Goal: Task Accomplishment & Management: Use online tool/utility

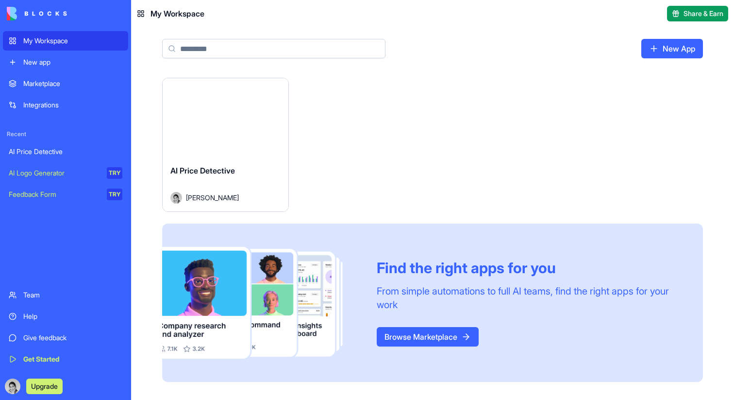
click at [37, 9] on img at bounding box center [37, 14] width 60 height 14
click at [37, 12] on img at bounding box center [37, 14] width 60 height 14
click at [213, 123] on button "Launch" at bounding box center [225, 117] width 73 height 19
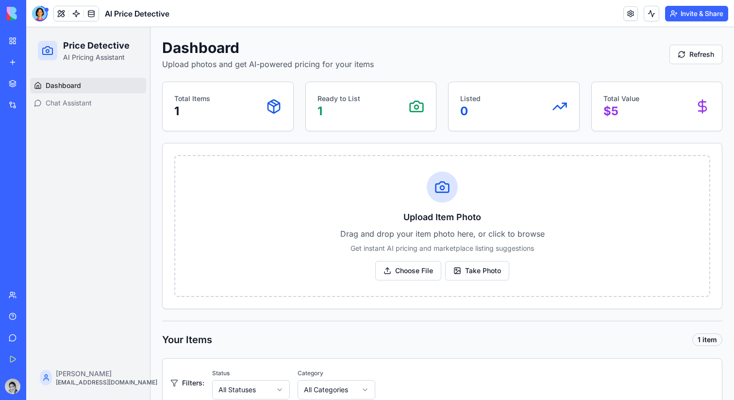
click at [685, 15] on button "Invite & Share" at bounding box center [696, 14] width 63 height 16
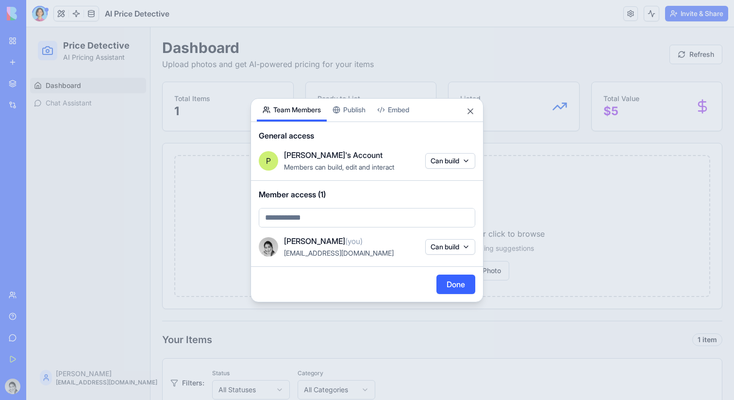
click at [450, 160] on body "My Workspace New app Marketplace Integrations Recent AI Price Detective AI Logo…" at bounding box center [367, 200] width 734 height 400
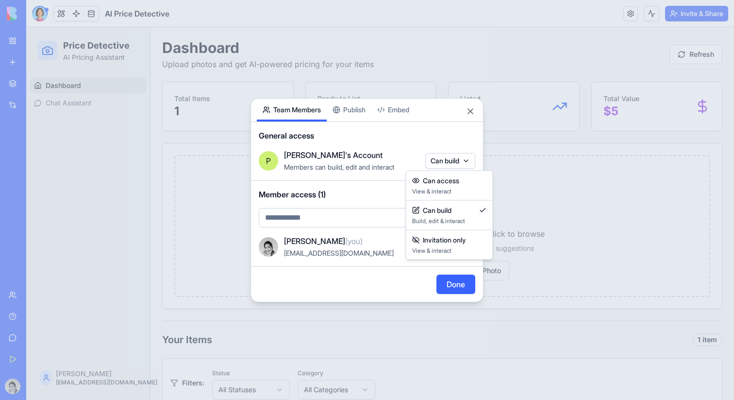
click at [463, 137] on div at bounding box center [367, 200] width 734 height 400
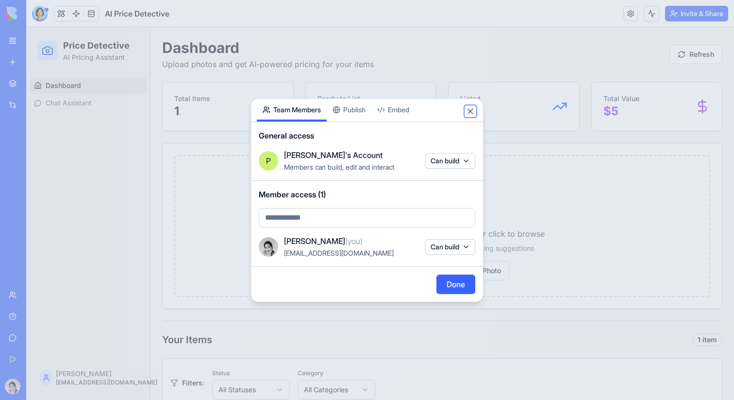
click at [473, 109] on button "Close" at bounding box center [471, 111] width 10 height 10
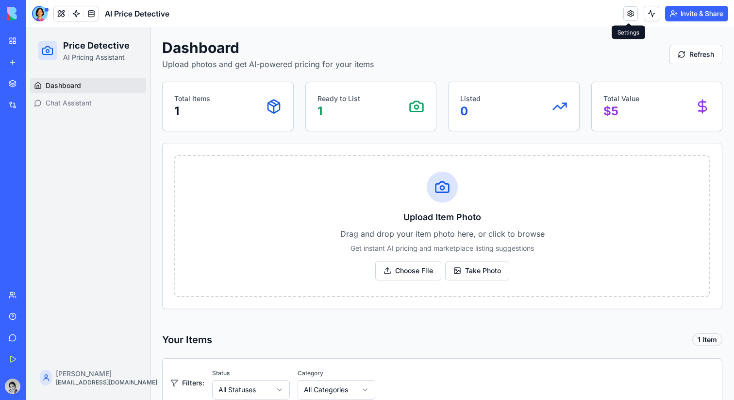
click at [628, 14] on link at bounding box center [631, 13] width 15 height 15
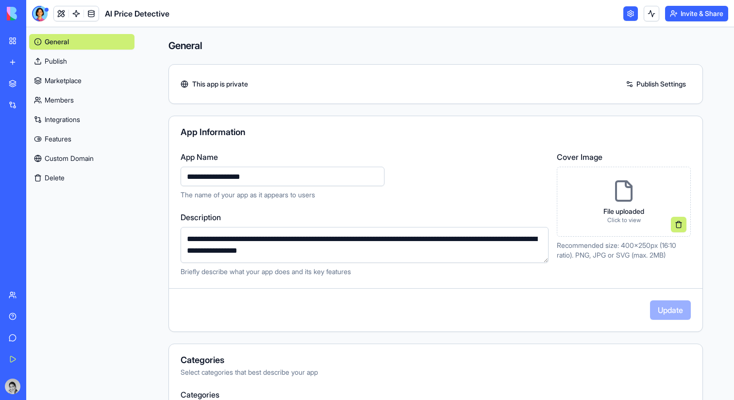
click at [628, 14] on link at bounding box center [631, 13] width 15 height 15
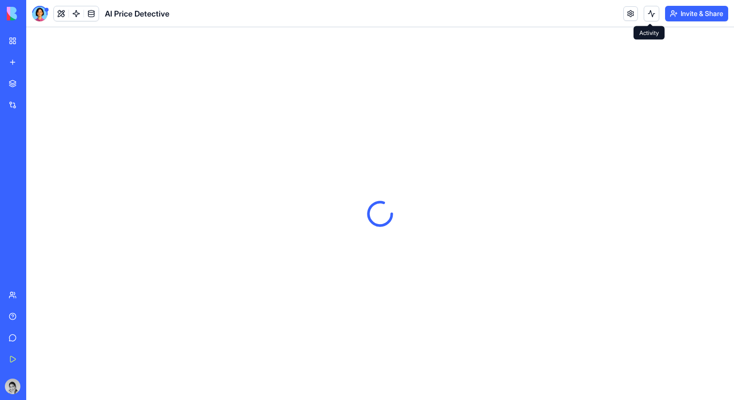
click at [650, 13] on button at bounding box center [652, 14] width 16 height 16
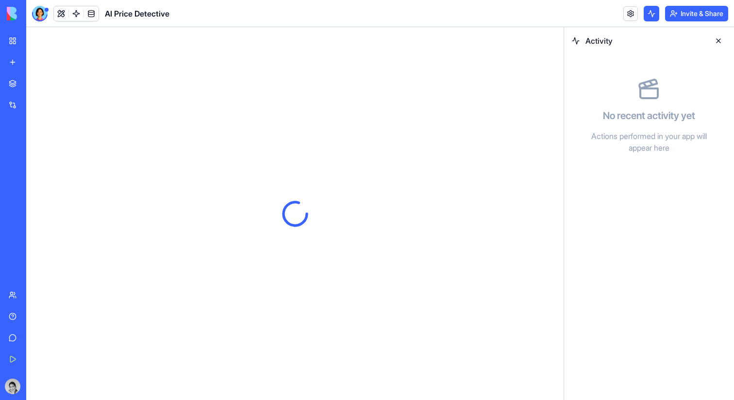
click at [650, 13] on button at bounding box center [652, 14] width 16 height 16
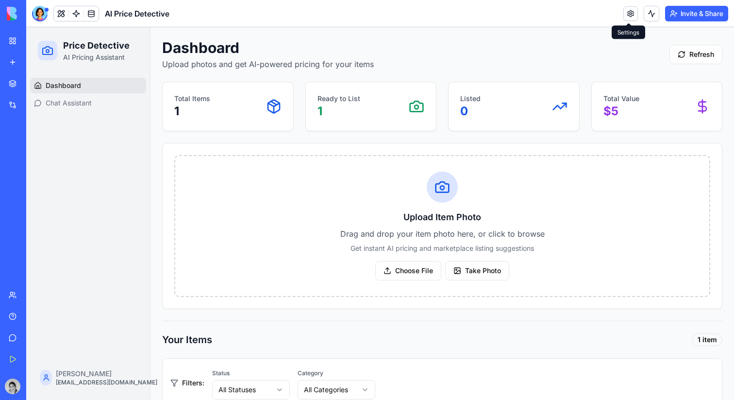
click at [631, 15] on link at bounding box center [631, 13] width 15 height 15
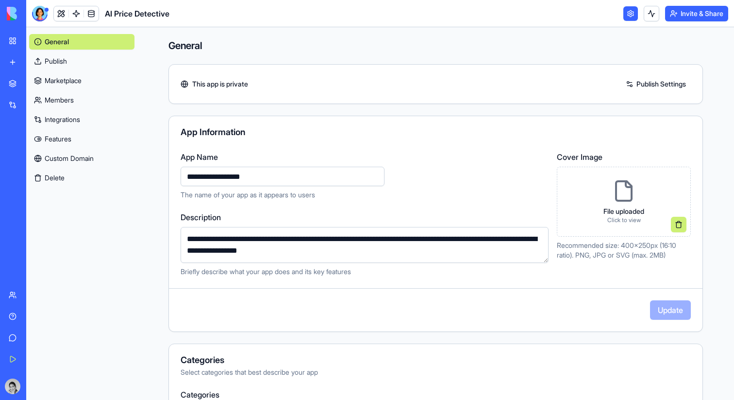
click at [631, 15] on link at bounding box center [631, 13] width 15 height 15
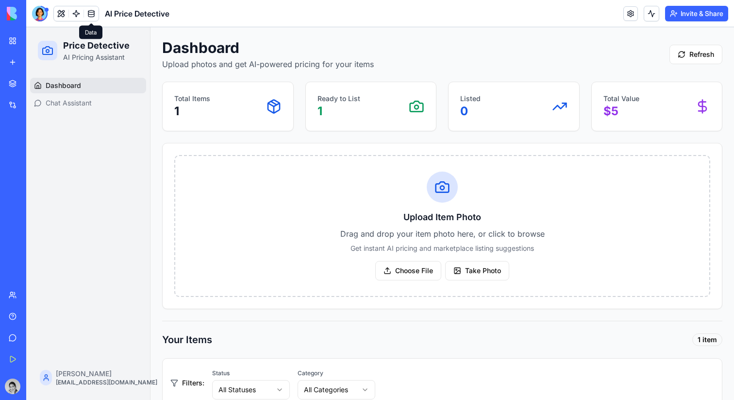
click at [89, 10] on span at bounding box center [91, 13] width 27 height 27
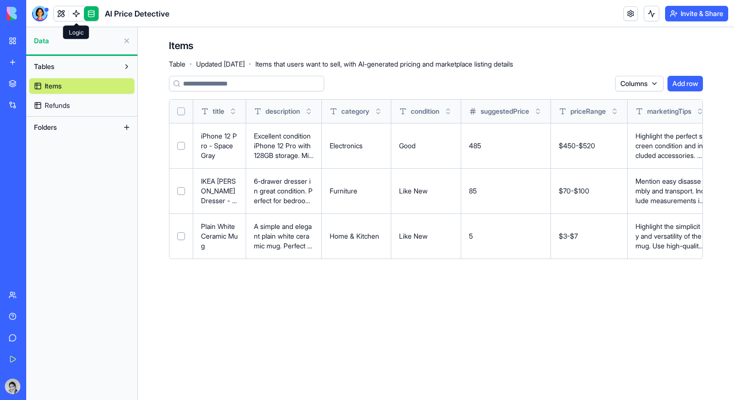
click at [77, 14] on link at bounding box center [76, 13] width 15 height 15
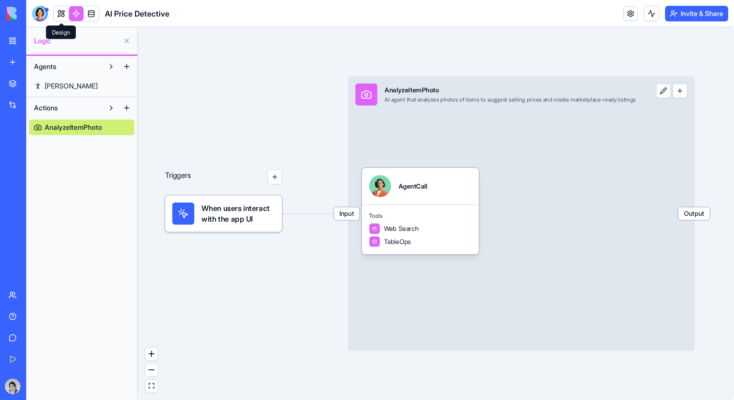
click at [62, 12] on link at bounding box center [61, 13] width 15 height 15
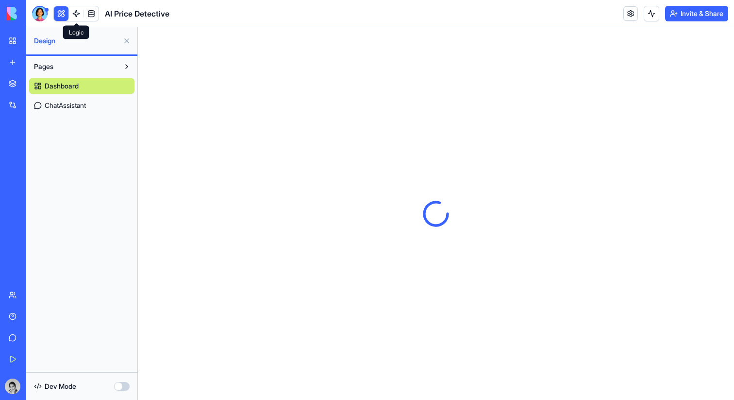
click at [77, 10] on link at bounding box center [76, 13] width 15 height 15
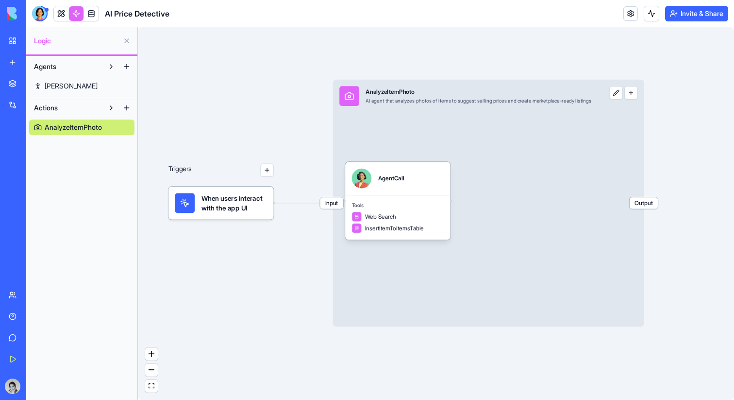
click at [15, 42] on link "My Workspace" at bounding box center [22, 40] width 39 height 19
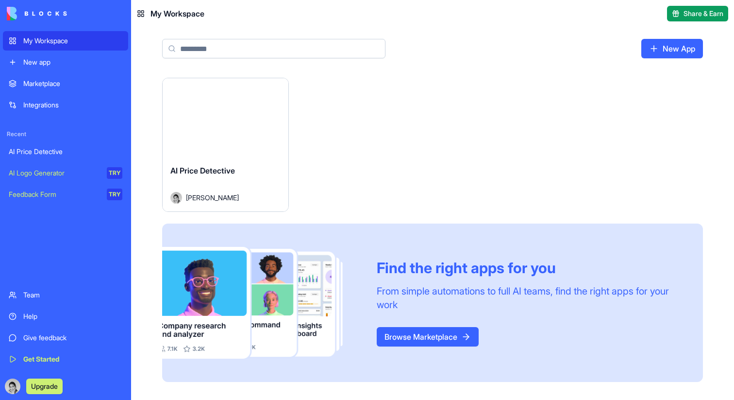
click at [48, 76] on link "Marketplace" at bounding box center [65, 83] width 125 height 19
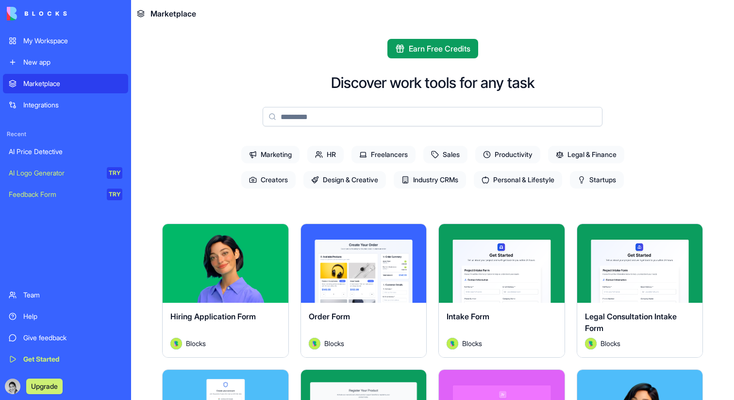
click at [60, 140] on div "Recent AI Price Detective AI Logo Generator TRY Feedback Form TRY" at bounding box center [65, 167] width 125 height 74
click at [58, 147] on div "AI Price Detective" at bounding box center [66, 152] width 114 height 10
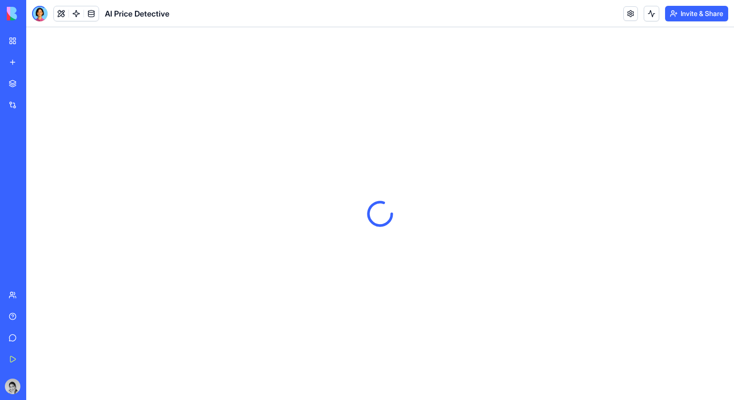
click at [14, 169] on div "AI Logo Generator" at bounding box center [11, 173] width 5 height 10
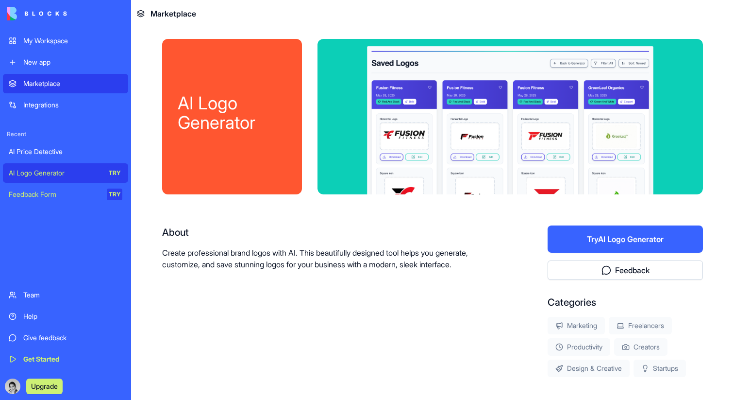
click at [60, 191] on div "Feedback Form" at bounding box center [54, 194] width 91 height 10
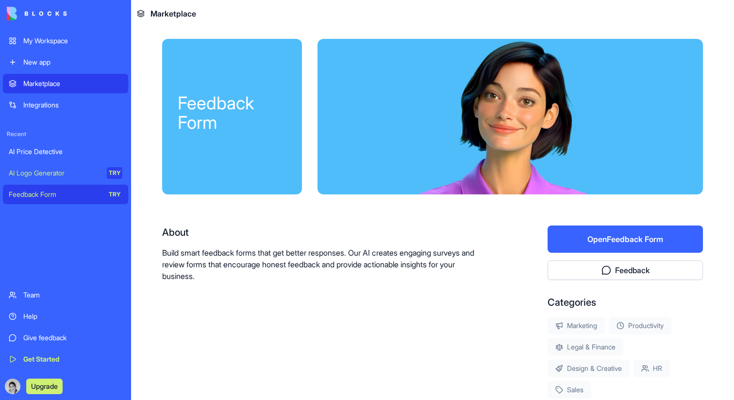
click at [54, 46] on link "My Workspace" at bounding box center [65, 40] width 125 height 19
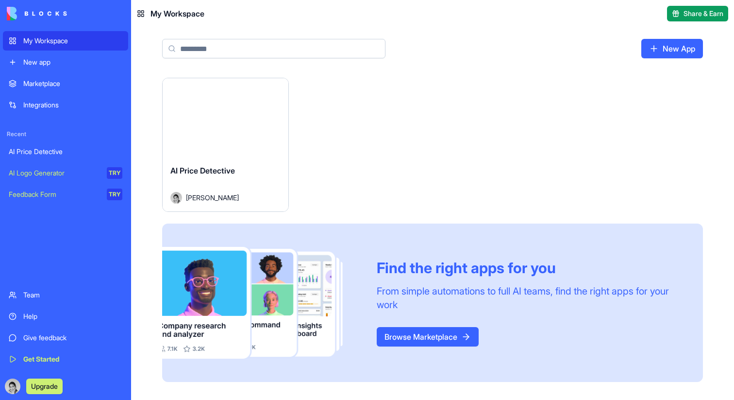
click at [408, 332] on link "Browse Marketplace" at bounding box center [428, 336] width 102 height 19
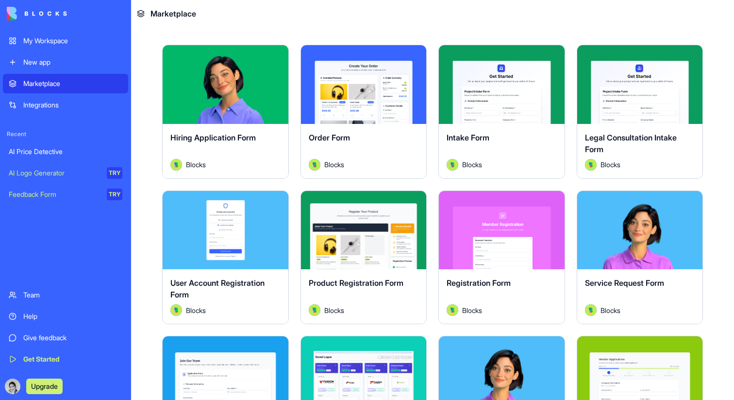
scroll to position [189, 0]
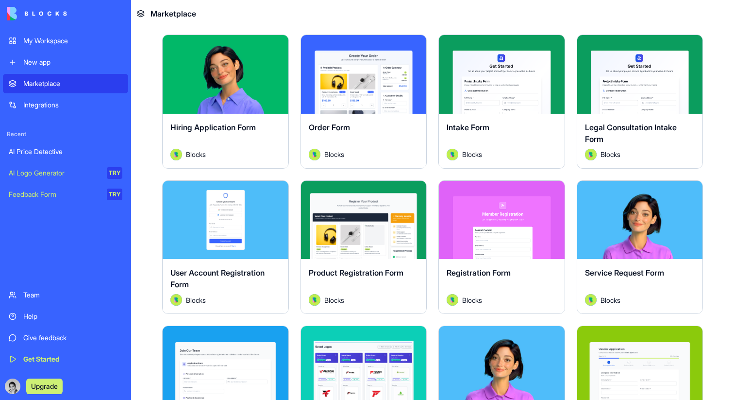
click at [505, 73] on button "Explore" at bounding box center [501, 74] width 73 height 19
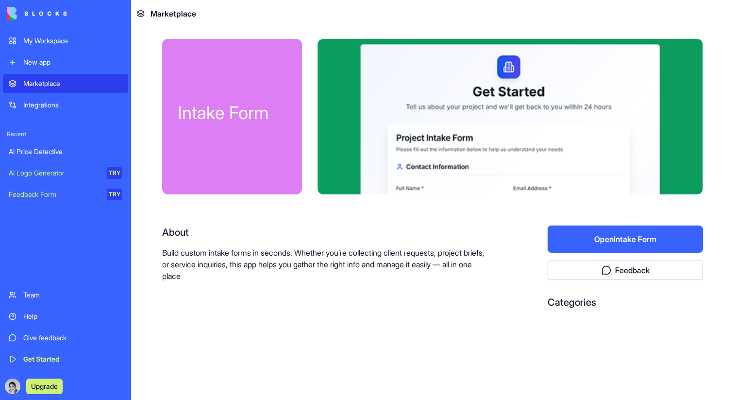
click at [569, 237] on button "Open Intake Form" at bounding box center [625, 238] width 155 height 27
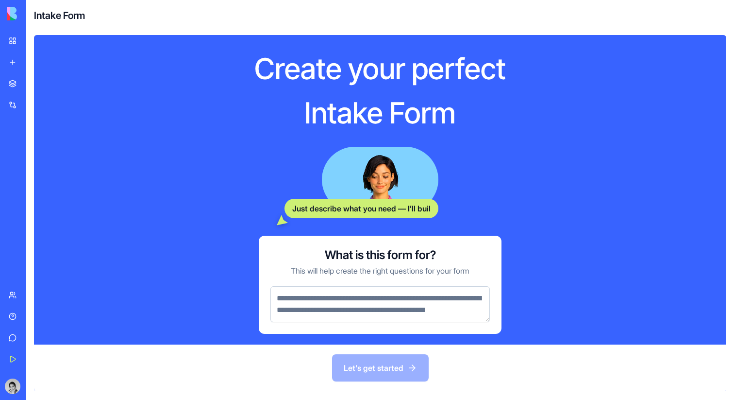
click at [11, 40] on link "My Workspace" at bounding box center [22, 40] width 39 height 19
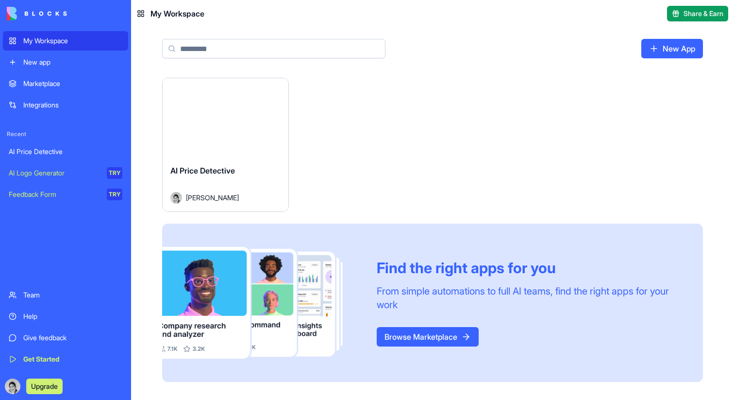
click at [21, 8] on img at bounding box center [37, 14] width 60 height 14
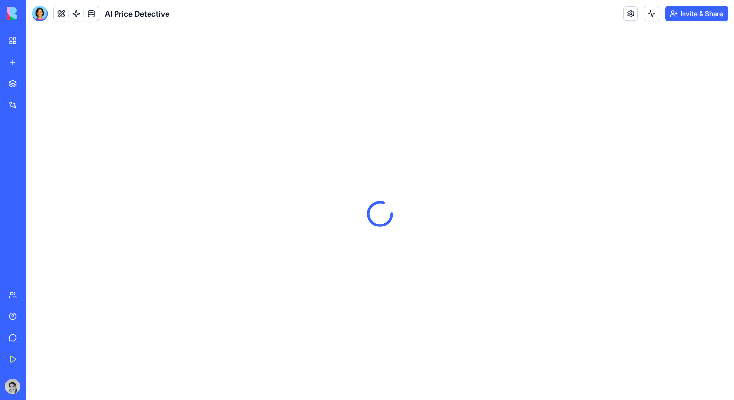
click at [12, 9] on img at bounding box center [37, 14] width 60 height 14
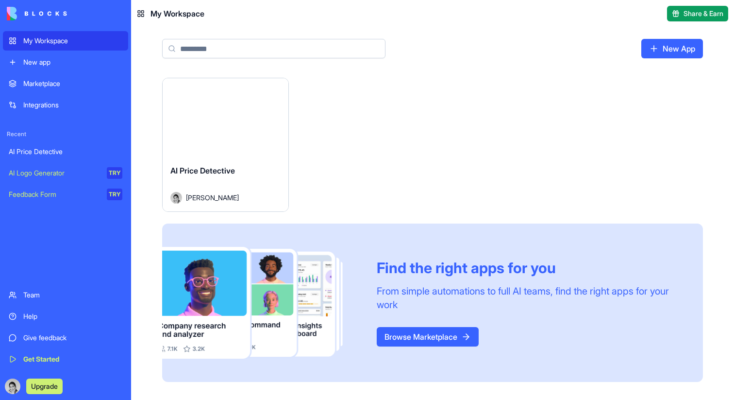
click at [40, 10] on img at bounding box center [37, 14] width 60 height 14
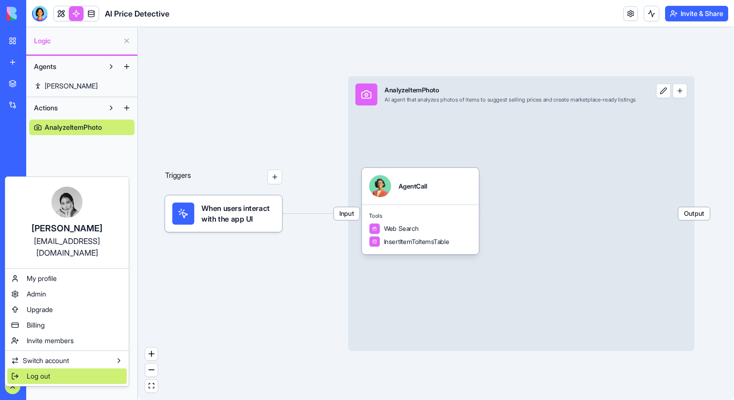
click at [45, 371] on span "Log out" at bounding box center [38, 376] width 23 height 10
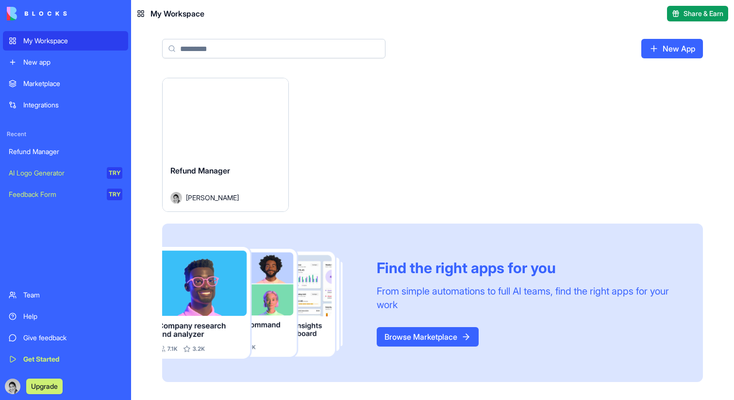
click at [232, 112] on button "Launch" at bounding box center [225, 117] width 73 height 19
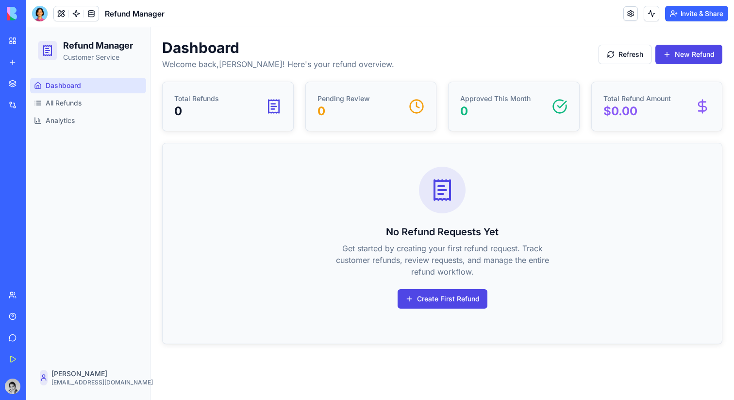
click at [697, 15] on button "Invite & Share" at bounding box center [696, 14] width 63 height 16
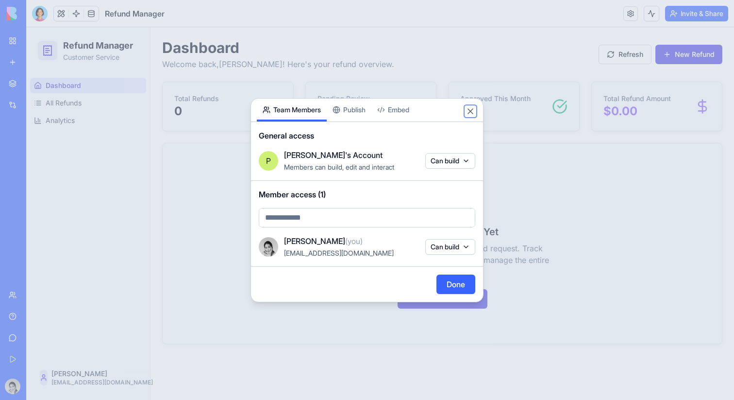
click at [471, 110] on button "Close" at bounding box center [471, 111] width 10 height 10
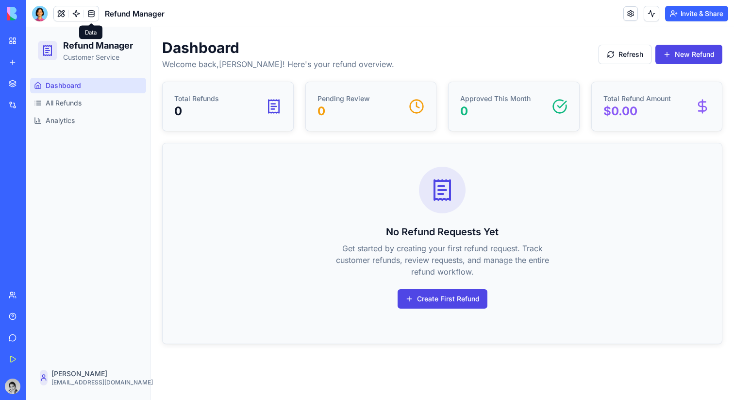
click at [95, 19] on link at bounding box center [91, 13] width 15 height 15
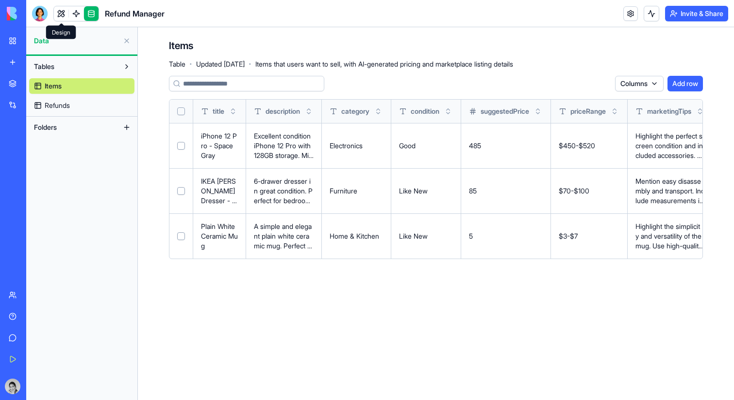
click at [57, 12] on link at bounding box center [61, 13] width 15 height 15
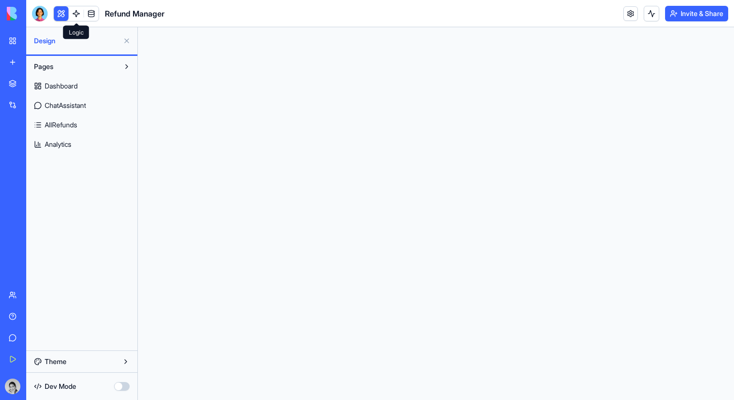
click at [77, 13] on link at bounding box center [76, 13] width 15 height 15
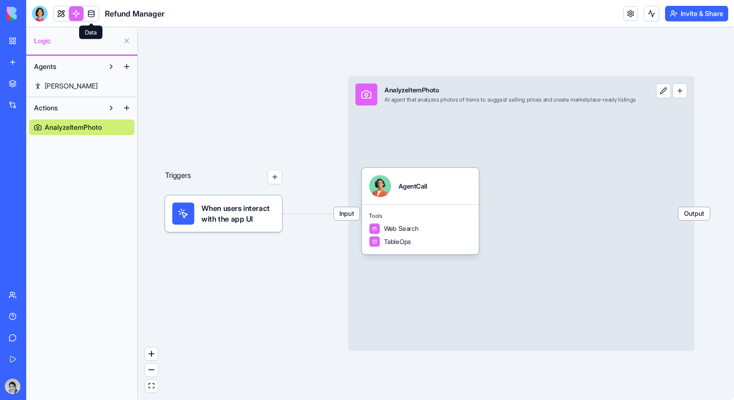
click at [90, 13] on link at bounding box center [91, 13] width 15 height 15
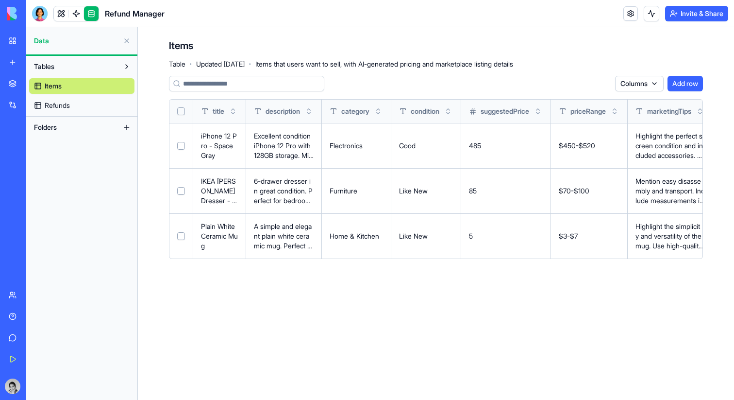
click at [59, 17] on link at bounding box center [61, 13] width 15 height 15
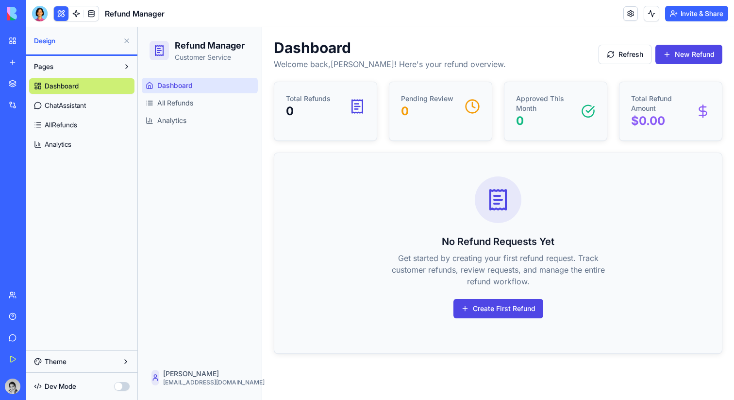
click at [121, 387] on button "button" at bounding box center [122, 386] width 16 height 9
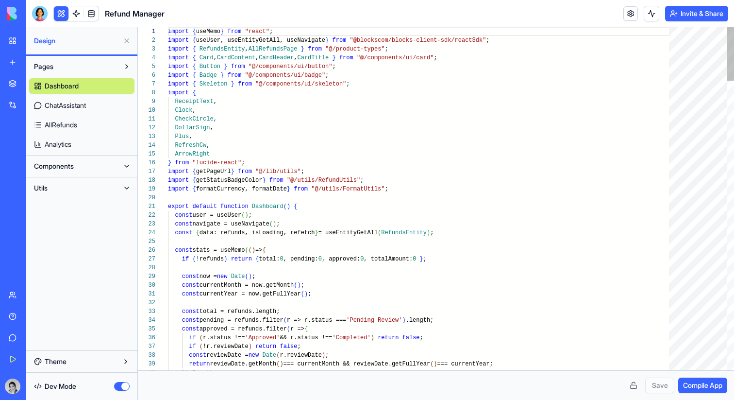
scroll to position [87, 0]
click at [123, 386] on button "button" at bounding box center [122, 386] width 16 height 9
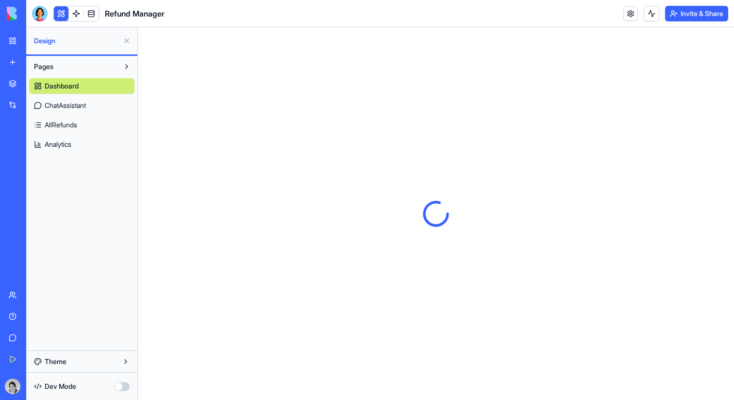
scroll to position [0, 0]
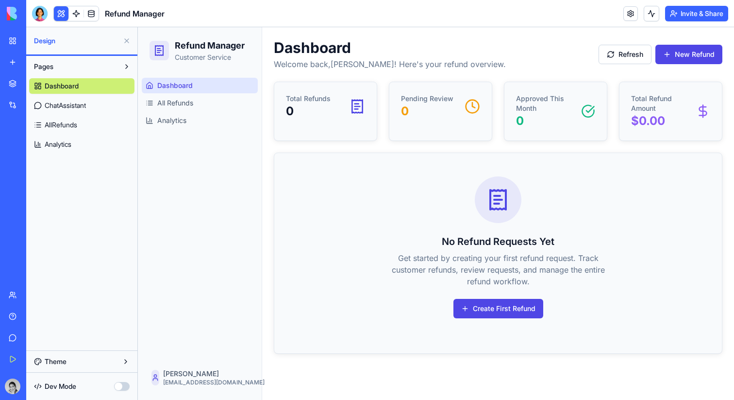
click at [122, 385] on button "button" at bounding box center [122, 386] width 16 height 9
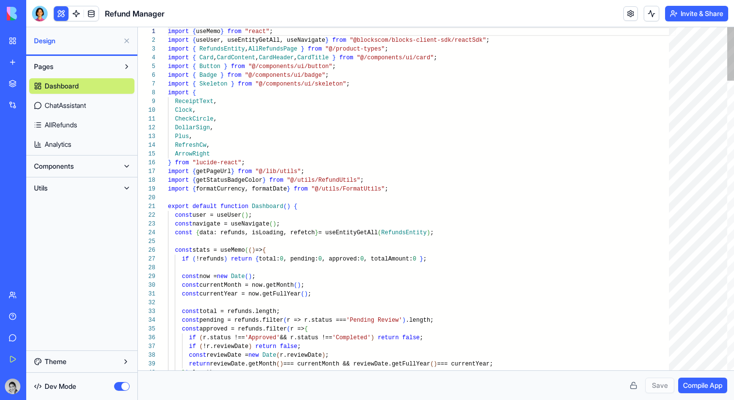
scroll to position [87, 0]
click at [64, 17] on button at bounding box center [61, 13] width 15 height 15
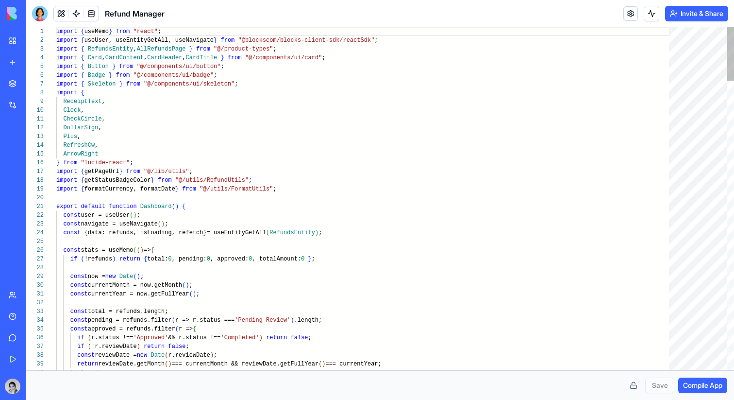
click at [64, 17] on button at bounding box center [61, 13] width 15 height 15
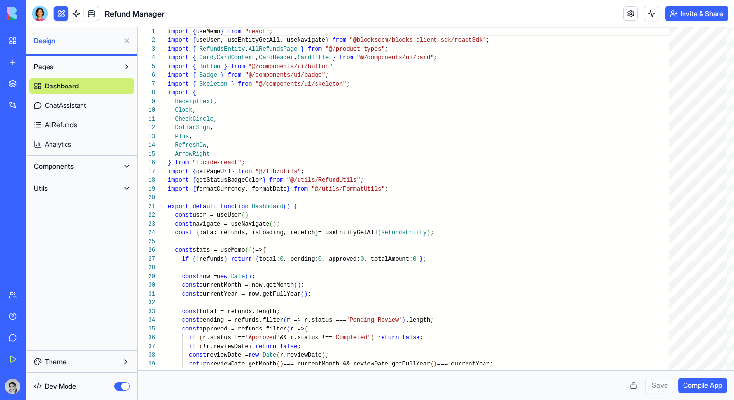
click at [63, 67] on button "Pages" at bounding box center [74, 67] width 90 height 16
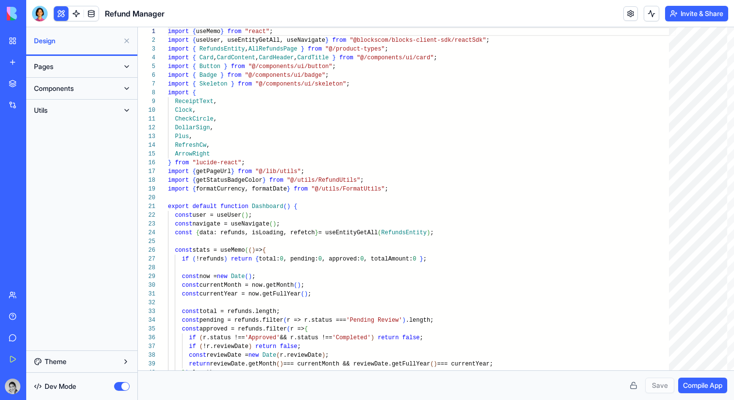
click at [65, 67] on button "Pages" at bounding box center [74, 67] width 90 height 16
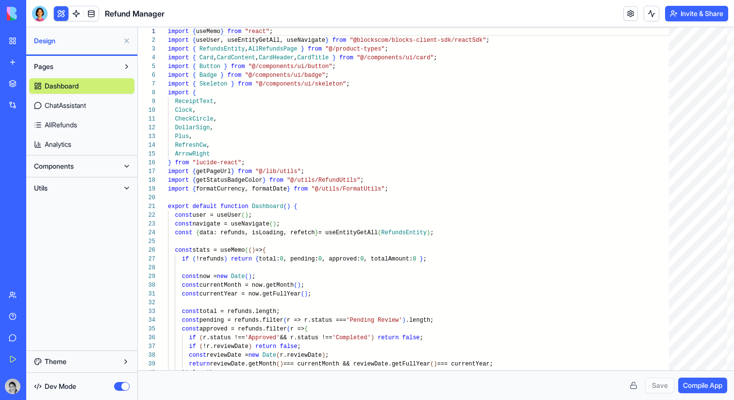
click at [93, 45] on span "Design" at bounding box center [76, 41] width 85 height 10
click at [76, 15] on link at bounding box center [76, 13] width 15 height 15
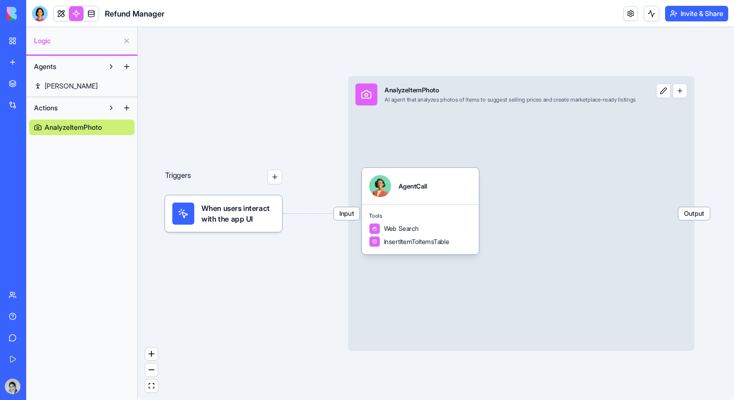
click at [39, 50] on div "Logic" at bounding box center [81, 40] width 111 height 27
click at [58, 16] on link at bounding box center [61, 13] width 15 height 15
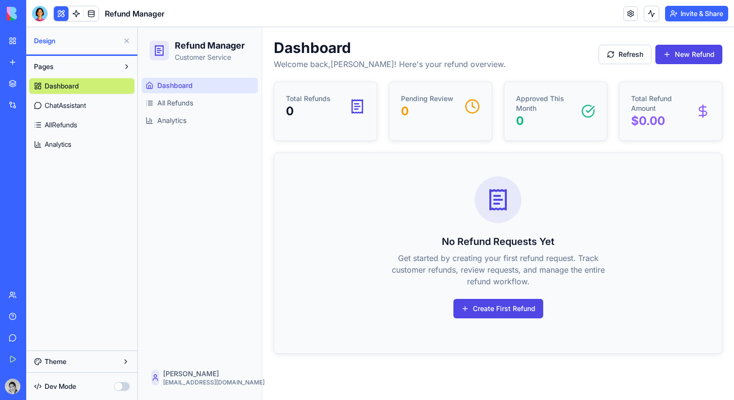
click at [677, 18] on button "Invite & Share" at bounding box center [696, 14] width 63 height 16
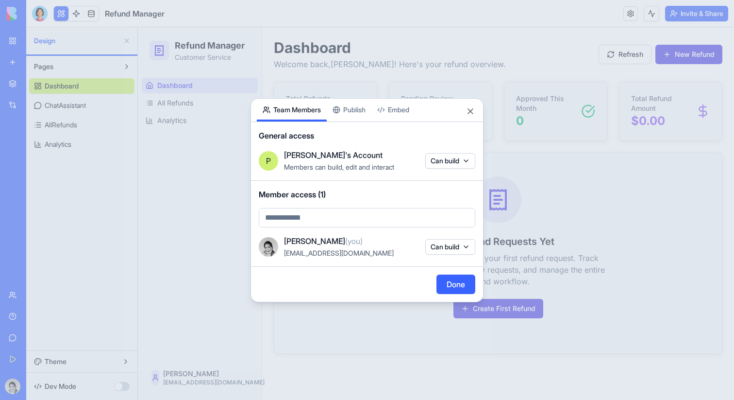
click at [475, 110] on div "Share App Team Members Publish Embed" at bounding box center [367, 110] width 232 height 23
click at [472, 110] on button "Close" at bounding box center [471, 111] width 10 height 10
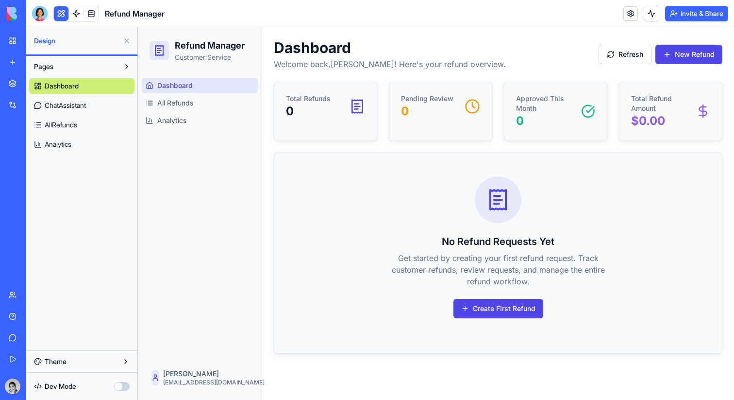
click at [76, 14] on link at bounding box center [76, 13] width 15 height 15
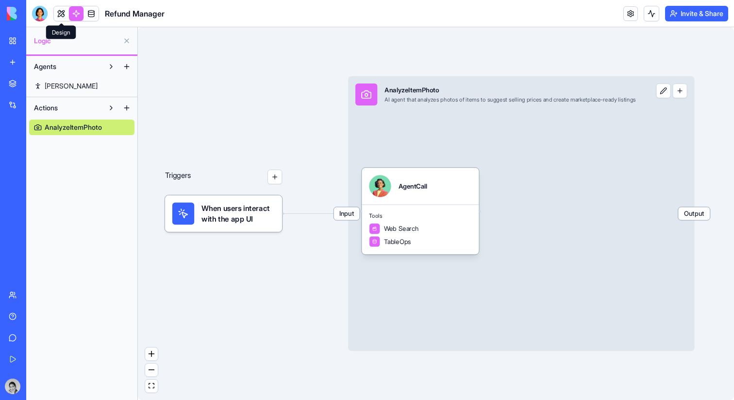
click at [61, 13] on link at bounding box center [61, 13] width 15 height 15
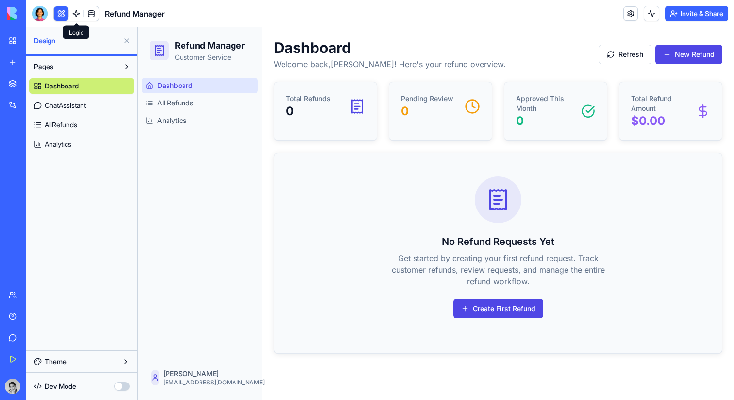
click at [80, 12] on link at bounding box center [76, 13] width 15 height 15
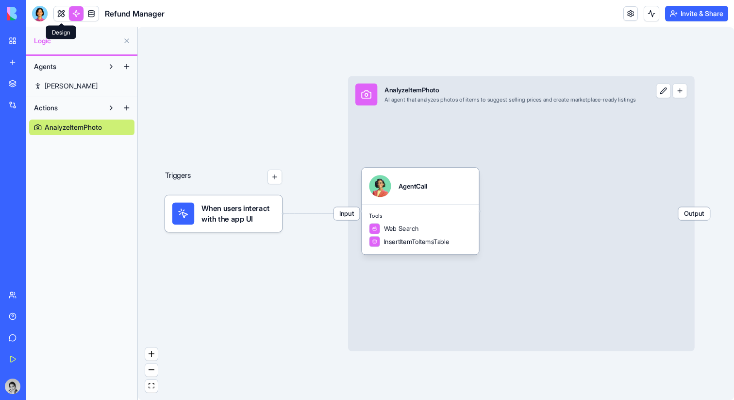
click at [60, 12] on link at bounding box center [61, 13] width 15 height 15
click at [17, 17] on img at bounding box center [37, 14] width 60 height 14
